Goal: Information Seeking & Learning: Learn about a topic

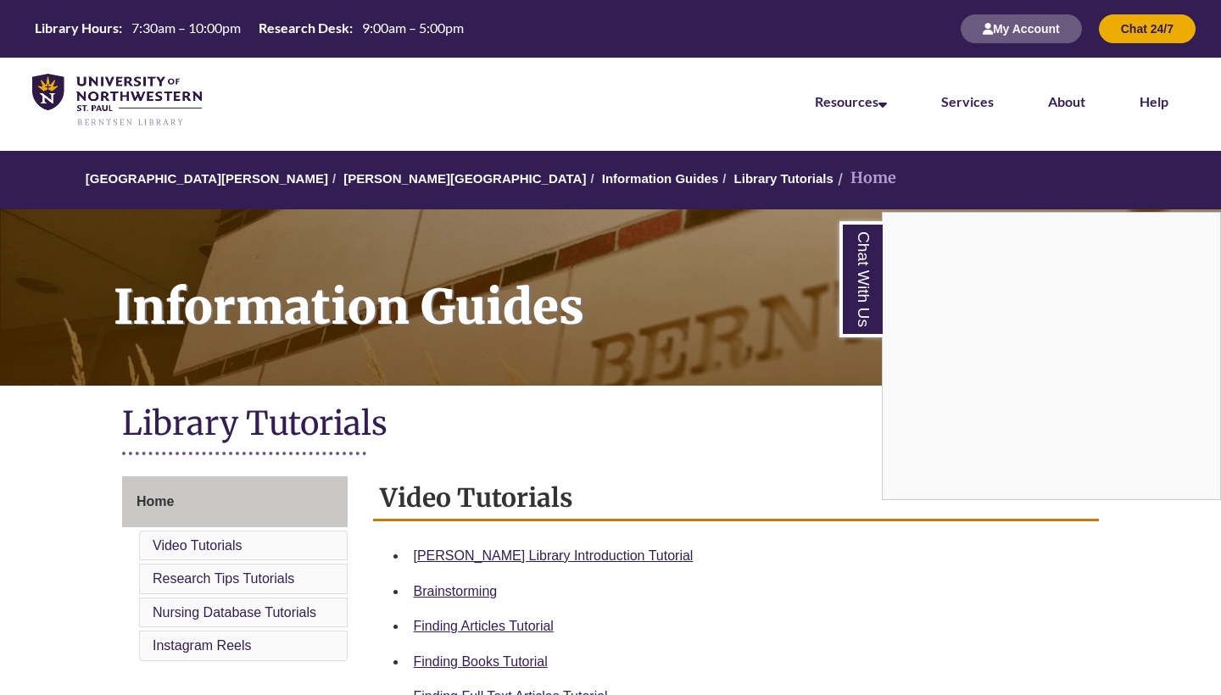
scroll to position [194, 0]
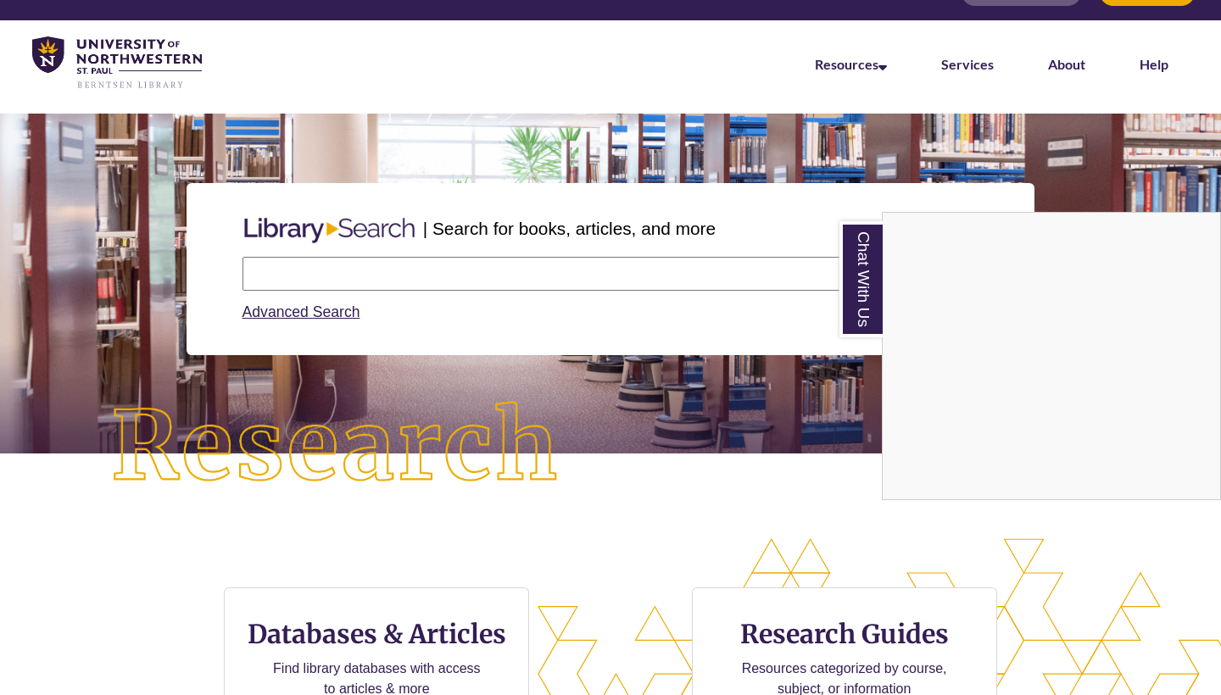
scroll to position [38, 0]
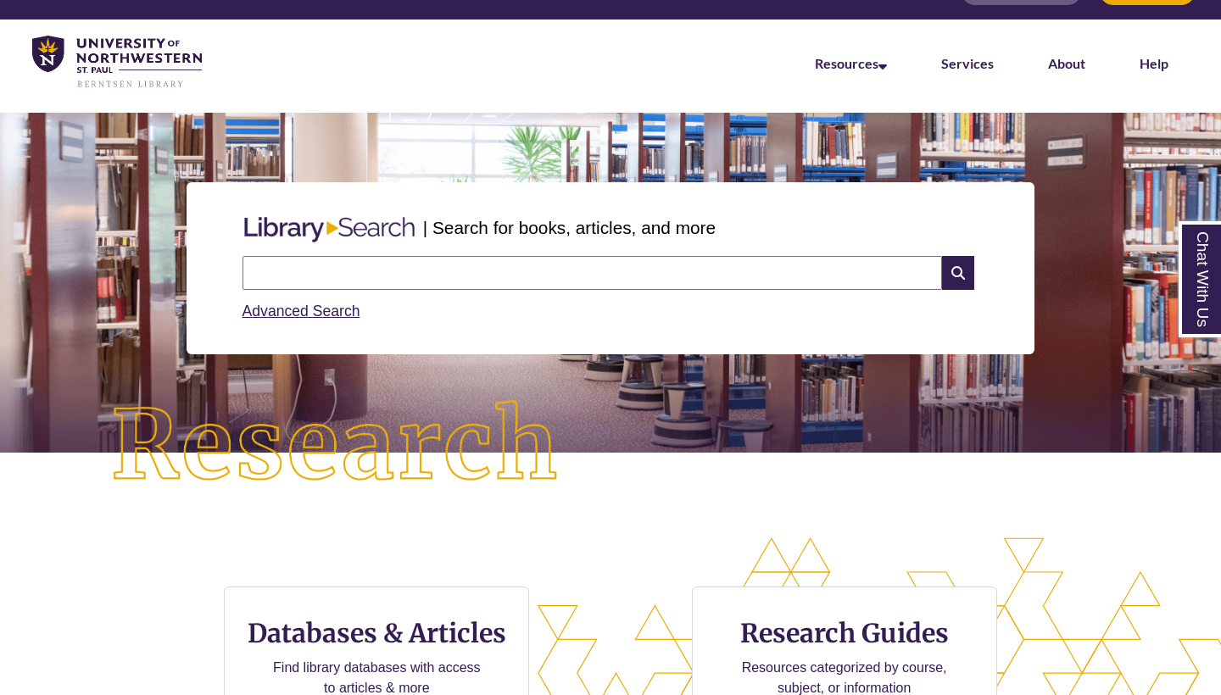
click at [472, 283] on input "text" at bounding box center [593, 273] width 700 height 34
type input "*"
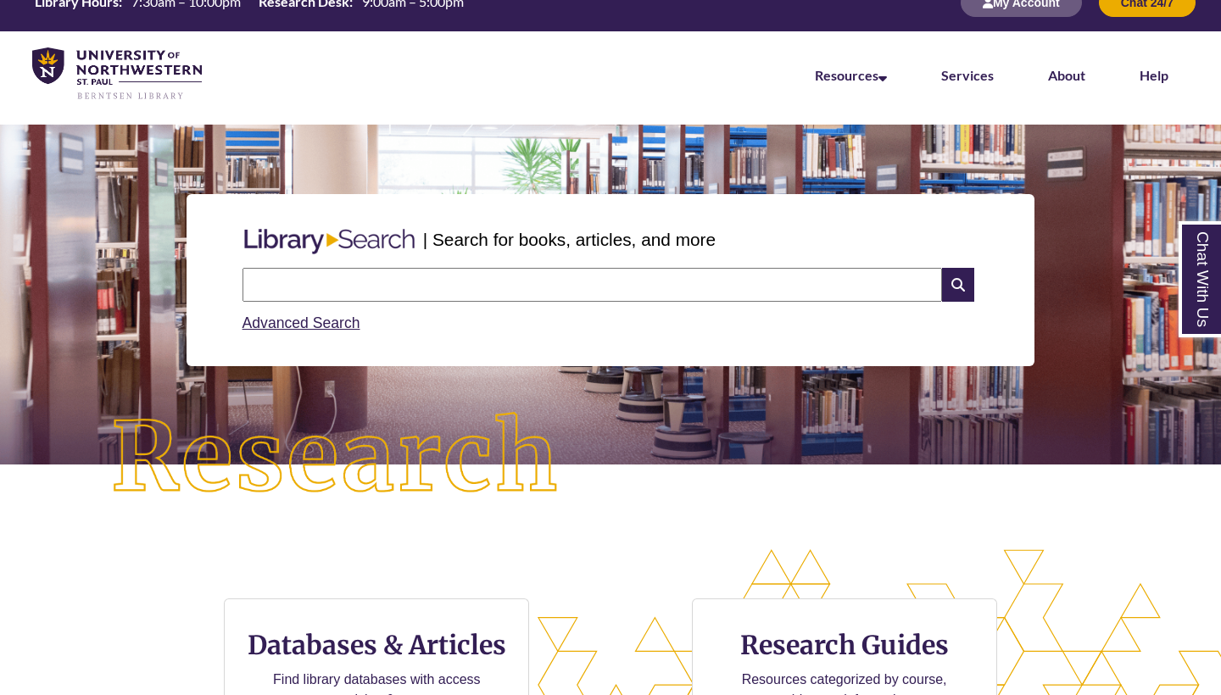
scroll to position [15, 0]
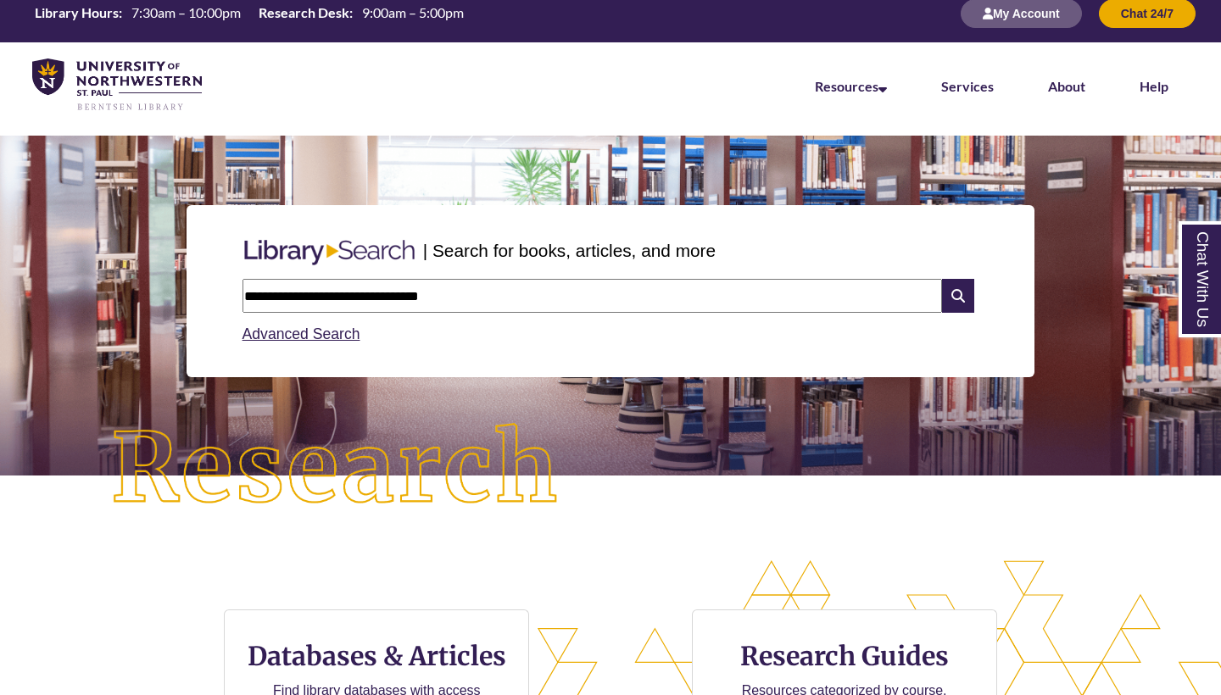
type input "**********"
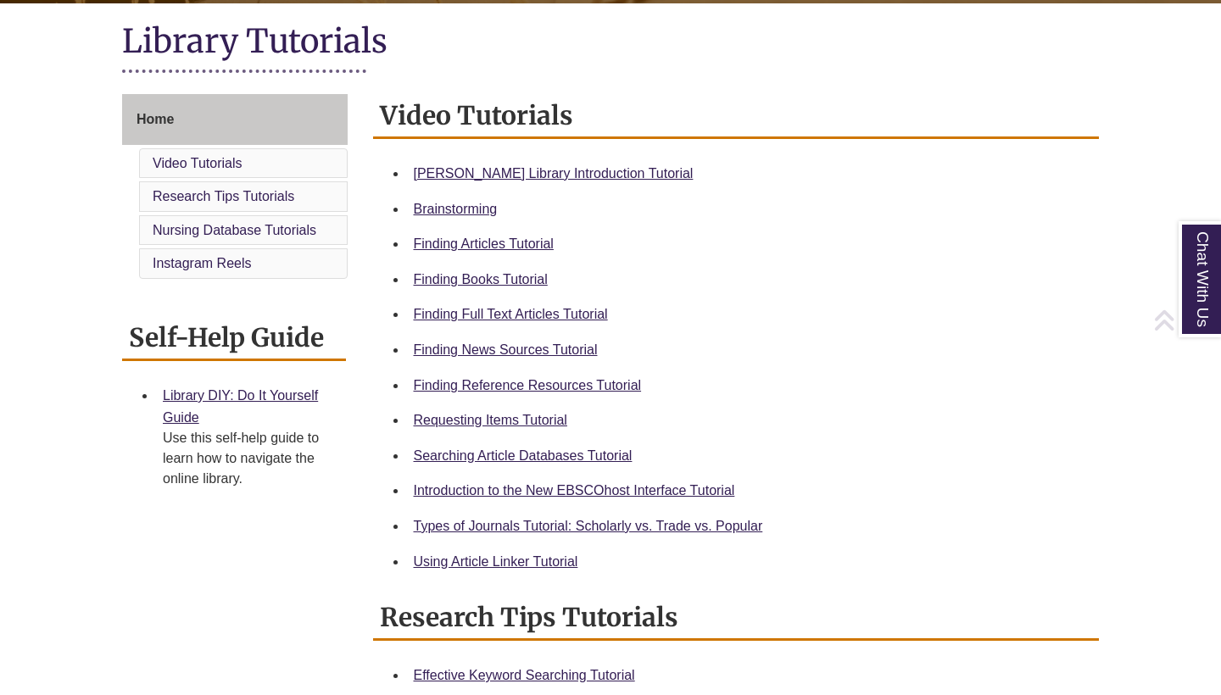
scroll to position [421, 0]
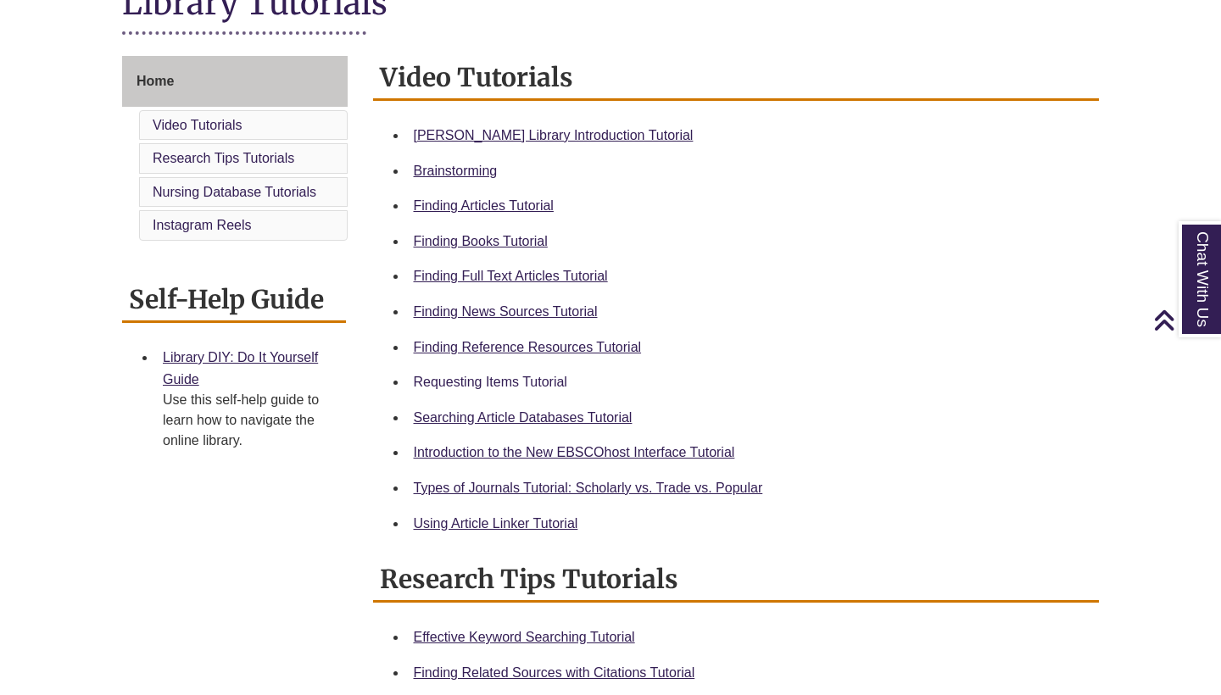
click at [524, 384] on link "Requesting Items Tutorial" at bounding box center [490, 382] width 153 height 14
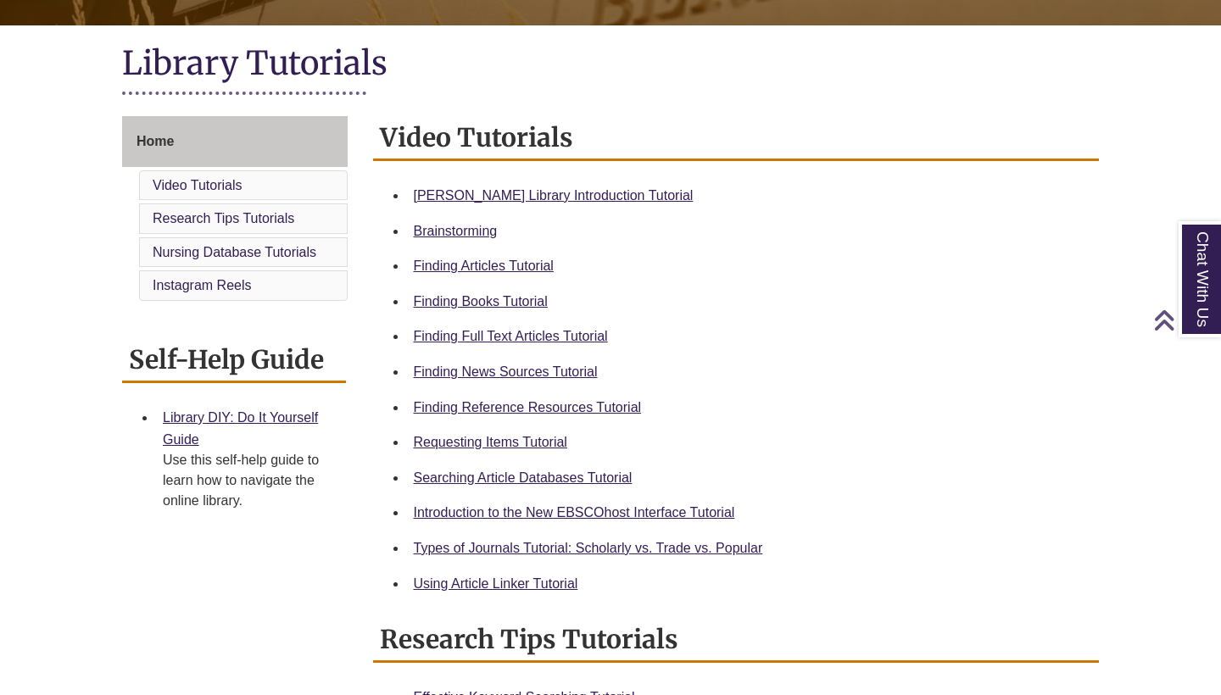
scroll to position [366, 0]
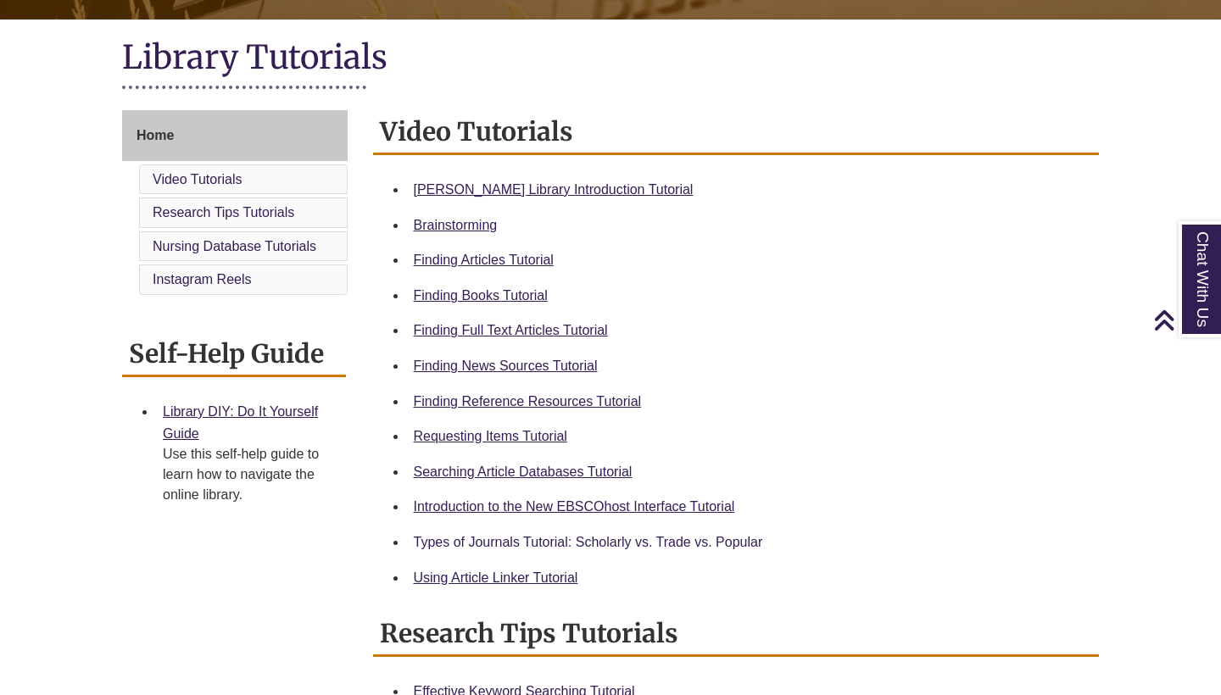
click at [480, 539] on link "Types of Journals Tutorial: Scholarly vs. Trade vs. Popular" at bounding box center [588, 542] width 349 height 14
